Goal: Find specific page/section: Find specific page/section

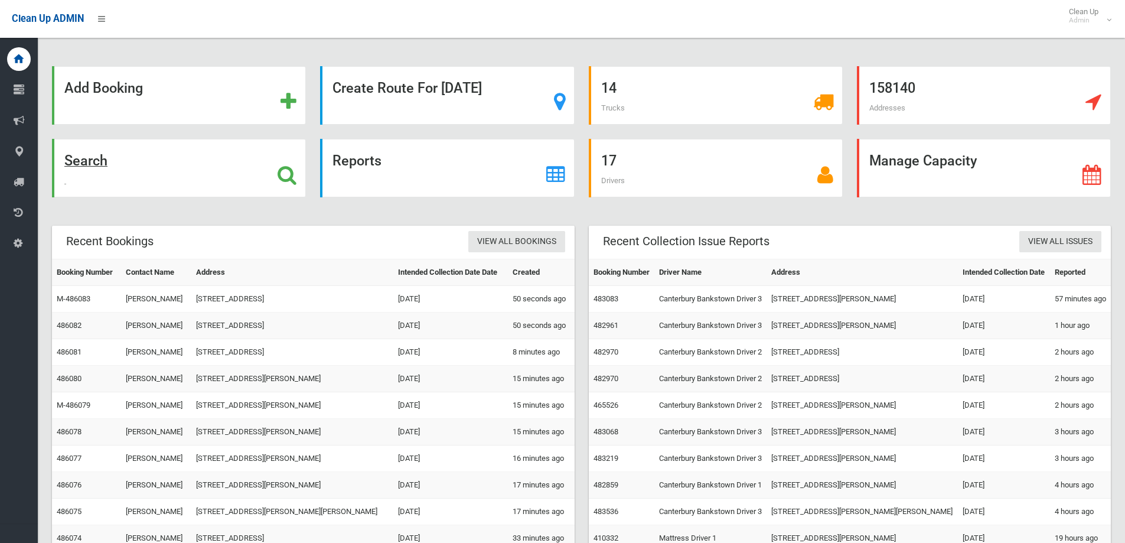
click at [167, 161] on div "Search" at bounding box center [179, 168] width 254 height 58
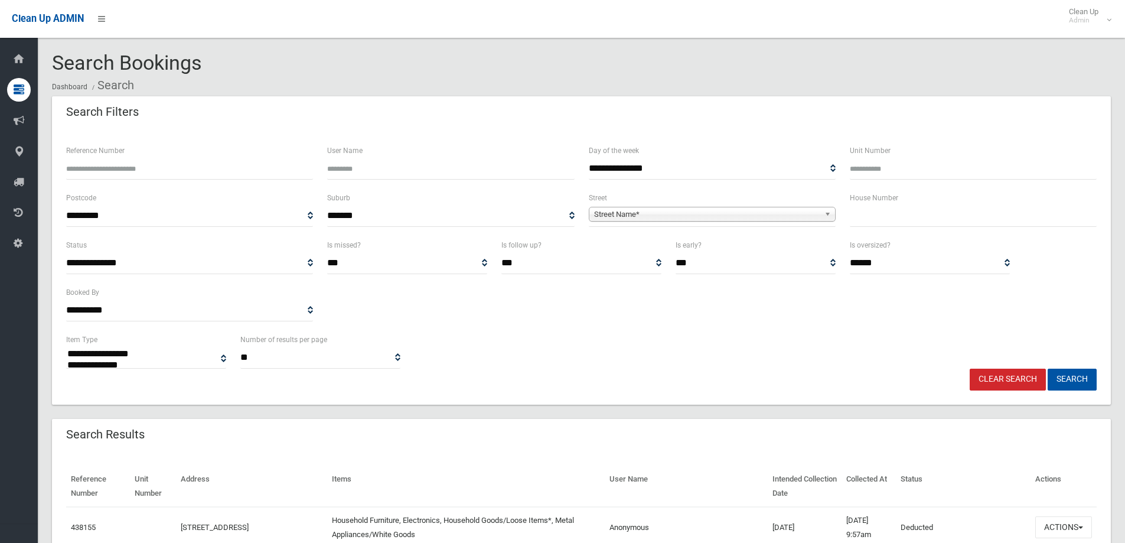
select select
click at [874, 218] on input "text" at bounding box center [973, 216] width 247 height 22
type input "**"
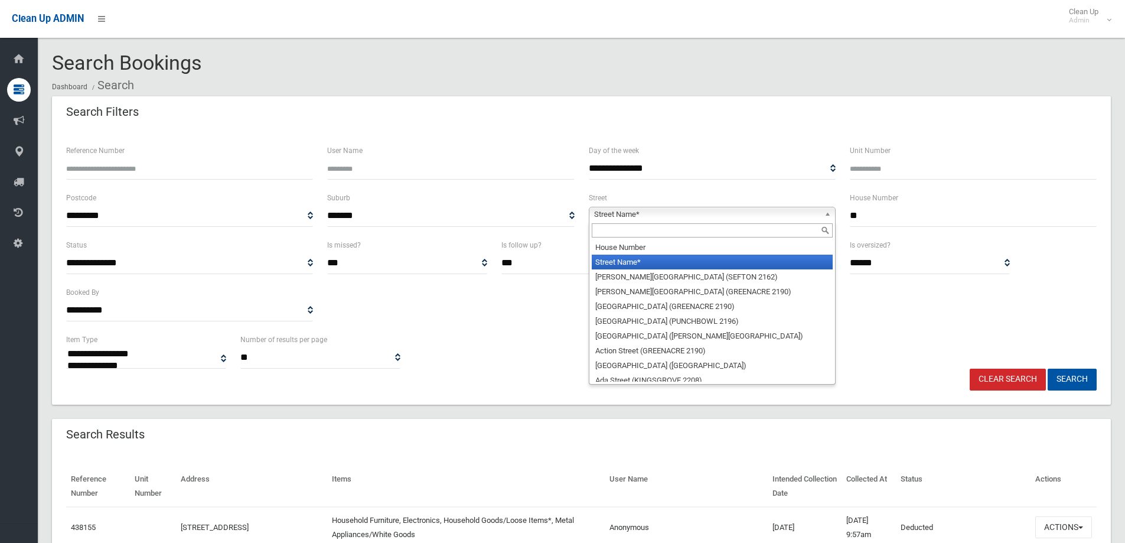
click at [611, 213] on span "Street Name*" at bounding box center [707, 214] width 226 height 14
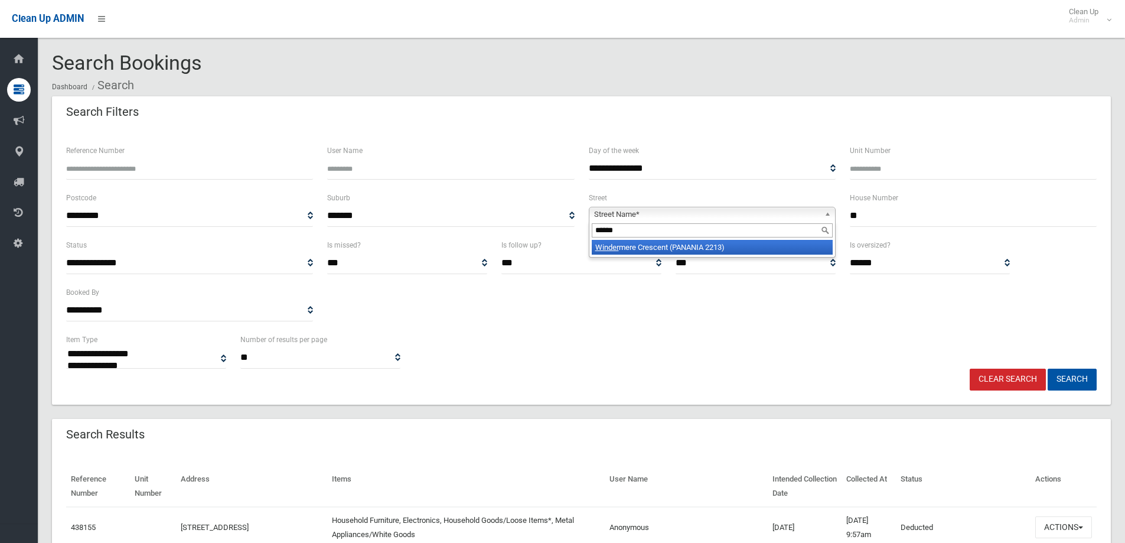
type input "******"
click at [717, 246] on li "Winder mere Crescent (PANANIA 2213)" at bounding box center [712, 247] width 241 height 15
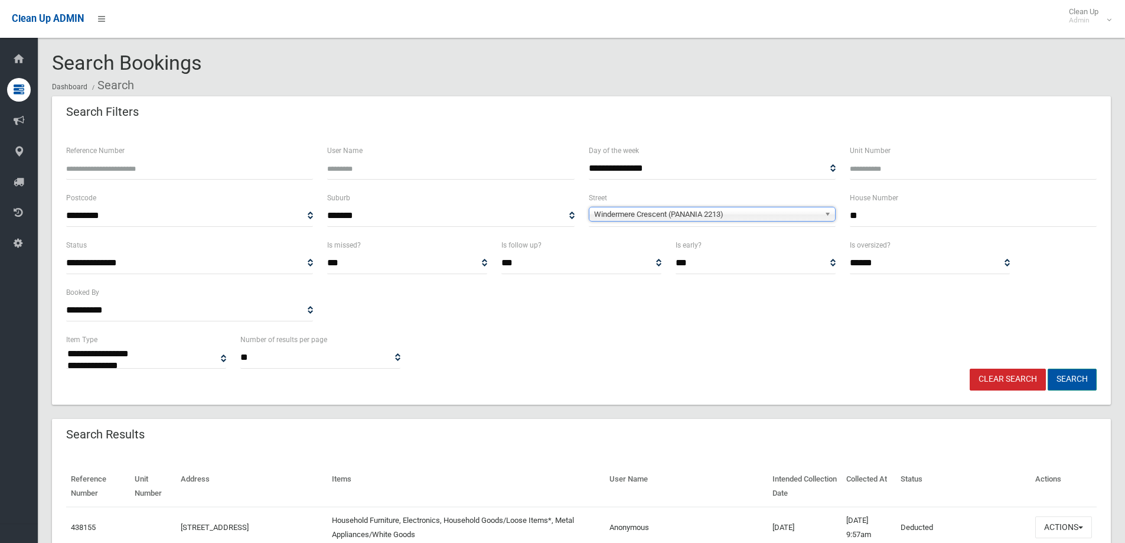
click at [1088, 377] on button "Search" at bounding box center [1072, 379] width 49 height 22
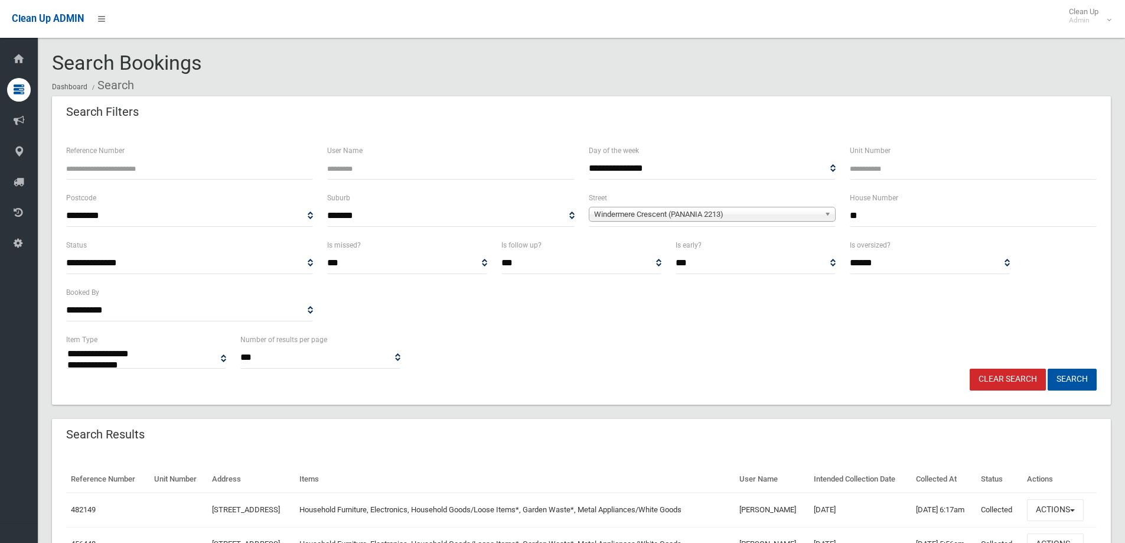
select select
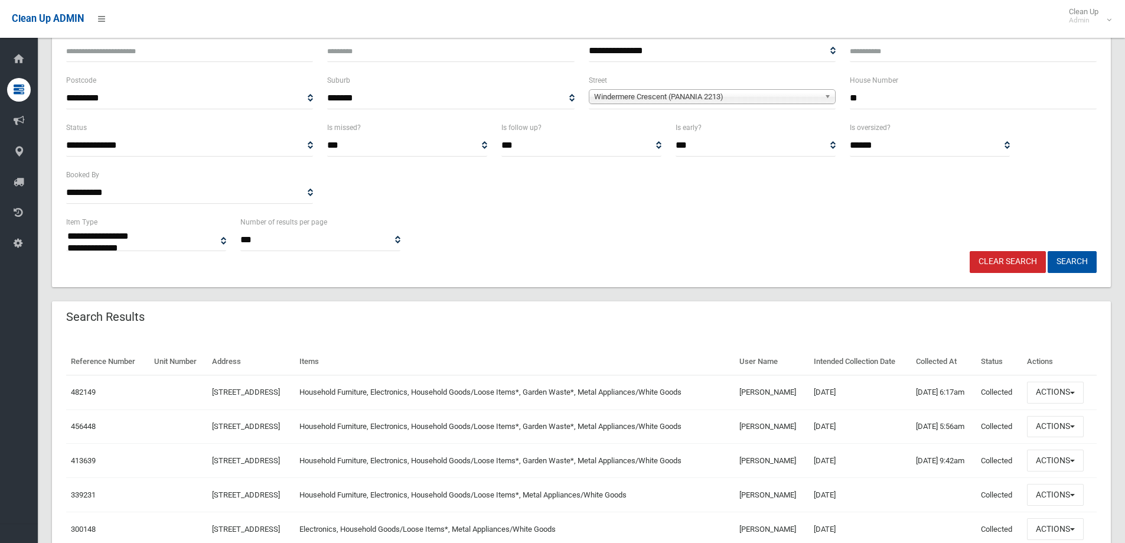
scroll to position [118, 0]
drag, startPoint x: 0, startPoint y: 0, endPoint x: 785, endPoint y: 283, distance: 834.4
drag, startPoint x: 785, startPoint y: 283, endPoint x: 697, endPoint y: 268, distance: 89.4
click at [697, 268] on div "Clear Search Search" at bounding box center [581, 261] width 1045 height 22
click at [681, 344] on div "Reference Number Unit Number Address Items User Name Intended Collection Date C…" at bounding box center [581, 471] width 1059 height 274
